Goal: Obtain resource: Download file/media

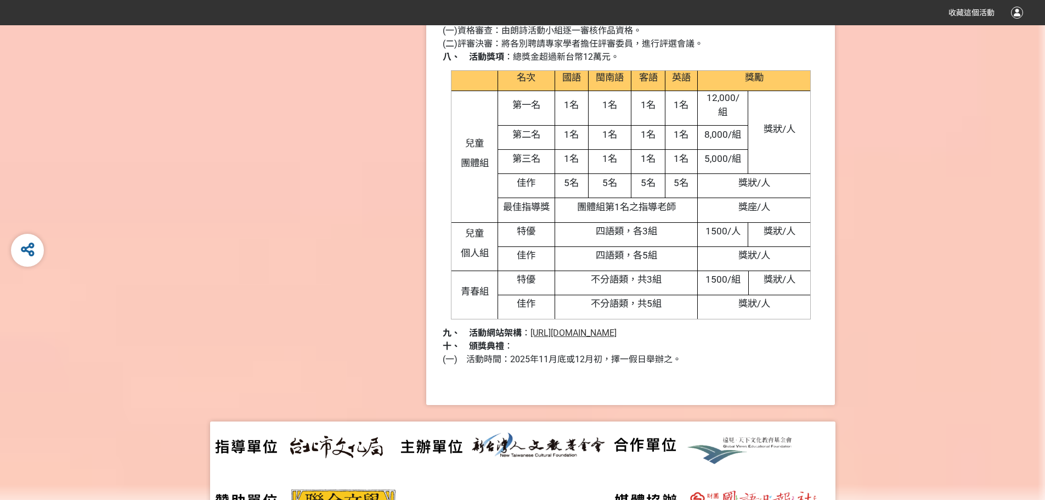
scroll to position [1417, 0]
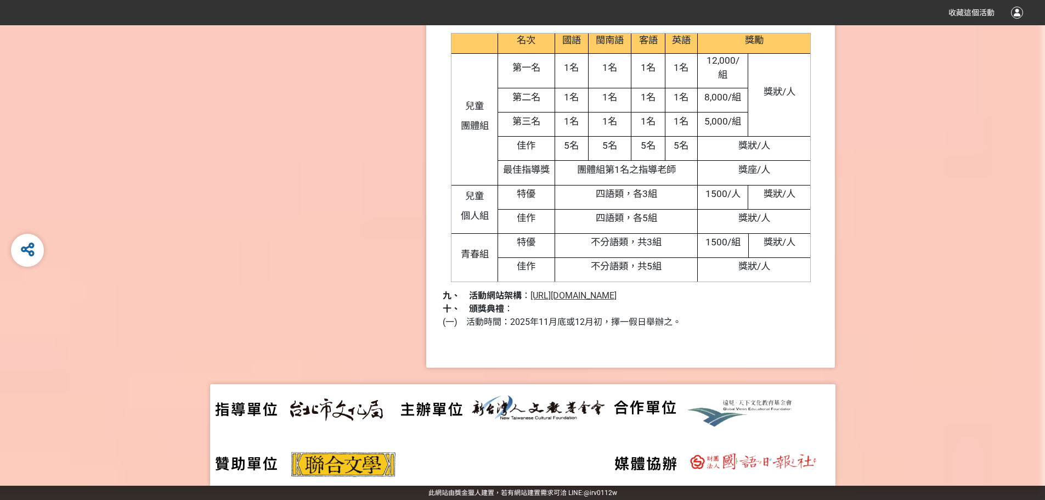
click at [591, 296] on span "[URL][DOMAIN_NAME]" at bounding box center [574, 295] width 86 height 10
drag, startPoint x: 747, startPoint y: 218, endPoint x: 760, endPoint y: 217, distance: 12.6
click at [760, 217] on span "獎狀/人" at bounding box center [755, 217] width 32 height 11
click at [784, 267] on p "獎狀/人" at bounding box center [754, 267] width 104 height 14
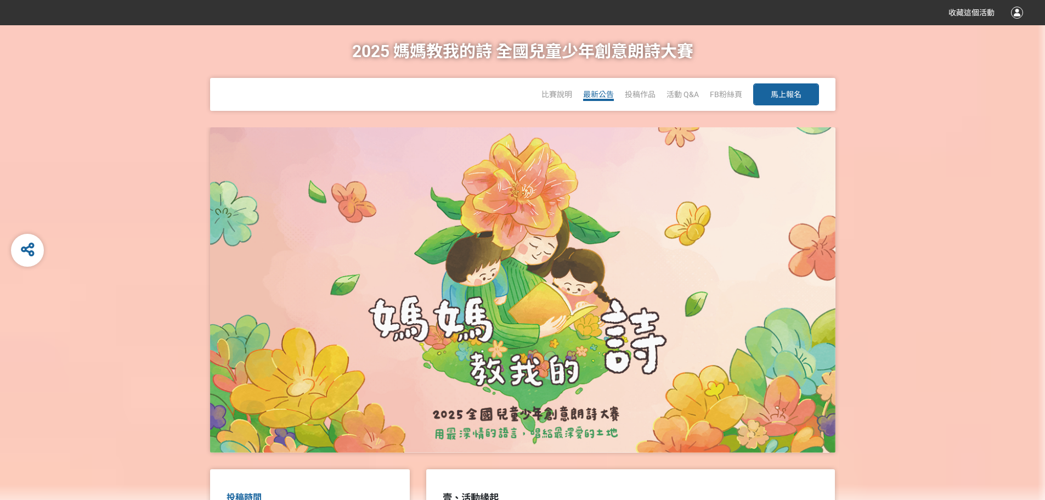
click at [587, 93] on span "最新公告" at bounding box center [598, 94] width 31 height 9
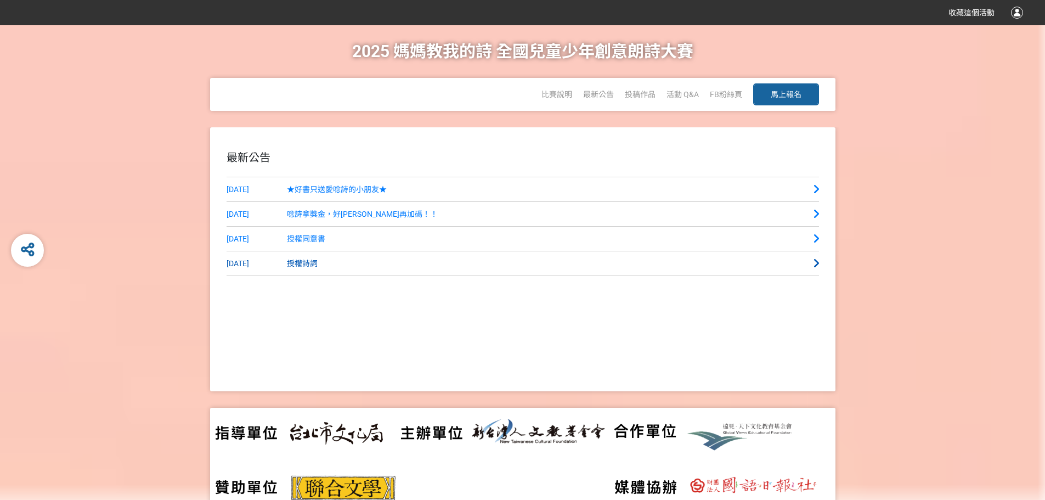
click at [309, 262] on span "授權詩詞" at bounding box center [302, 263] width 31 height 9
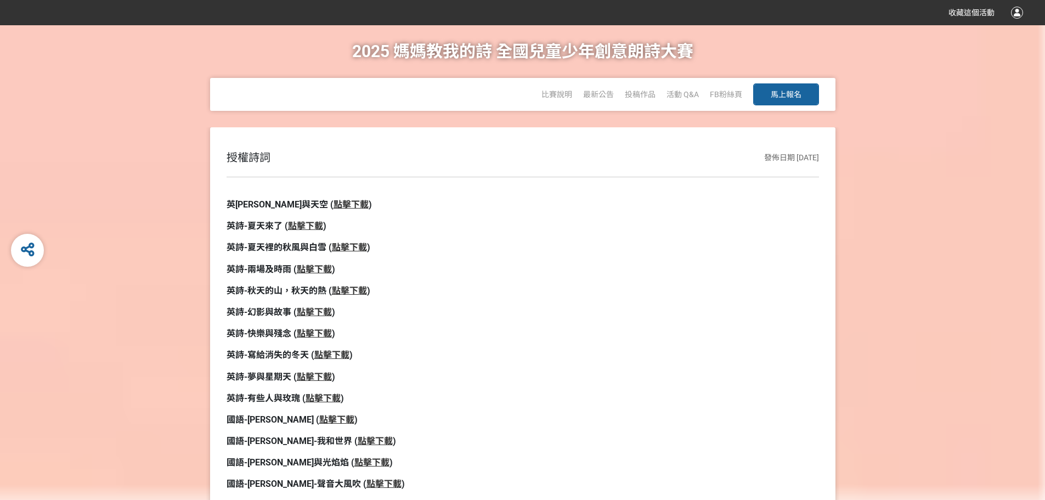
click at [334, 204] on strong "點擊下載" at bounding box center [351, 204] width 35 height 10
